Goal: Check status

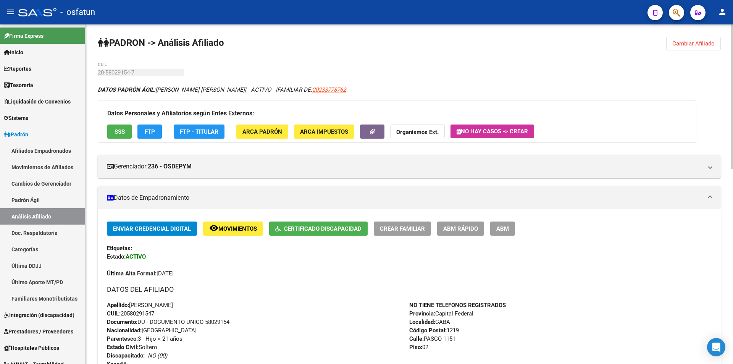
click at [597, 109] on h3 "Datos Personales y Afiliatorios según Entes Externos:" at bounding box center [396, 113] width 579 height 11
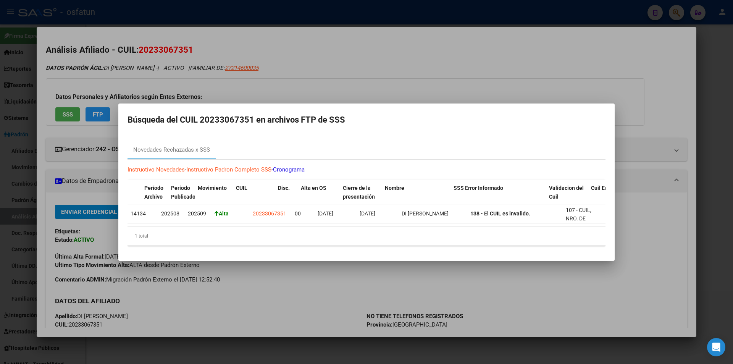
click at [396, 74] on div at bounding box center [366, 182] width 733 height 364
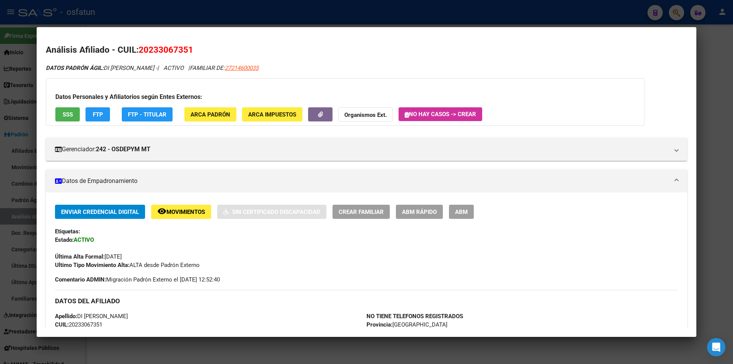
click at [346, 20] on div at bounding box center [366, 182] width 733 height 364
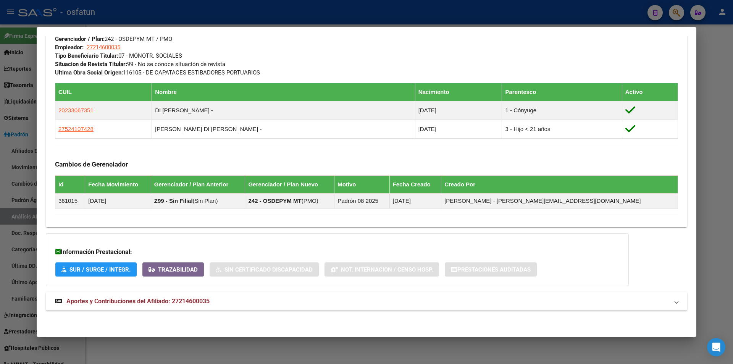
click at [515, 18] on div at bounding box center [366, 182] width 733 height 364
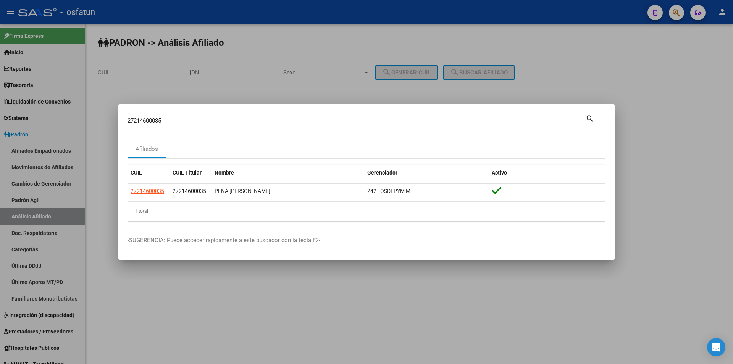
drag, startPoint x: 173, startPoint y: 118, endPoint x: 74, endPoint y: 114, distance: 99.7
click at [74, 114] on div "27214600035 Buscar (apellido, dni, cuil, nro traspaso, cuit, obra social) searc…" at bounding box center [366, 182] width 733 height 364
paste input "0286194851"
type input "20286194851"
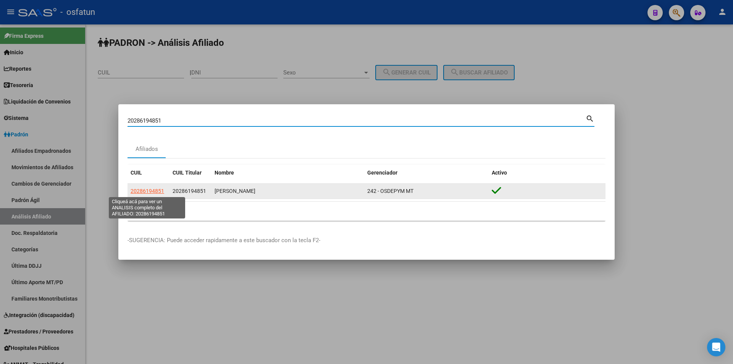
click at [140, 192] on span "20286194851" at bounding box center [148, 191] width 34 height 6
type textarea "20286194851"
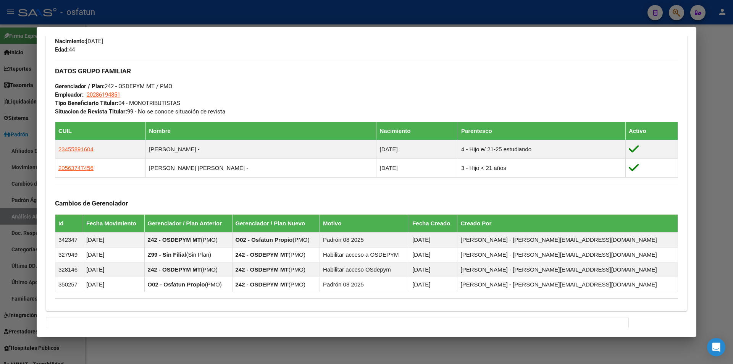
scroll to position [344, 0]
